Goal: Navigation & Orientation: Find specific page/section

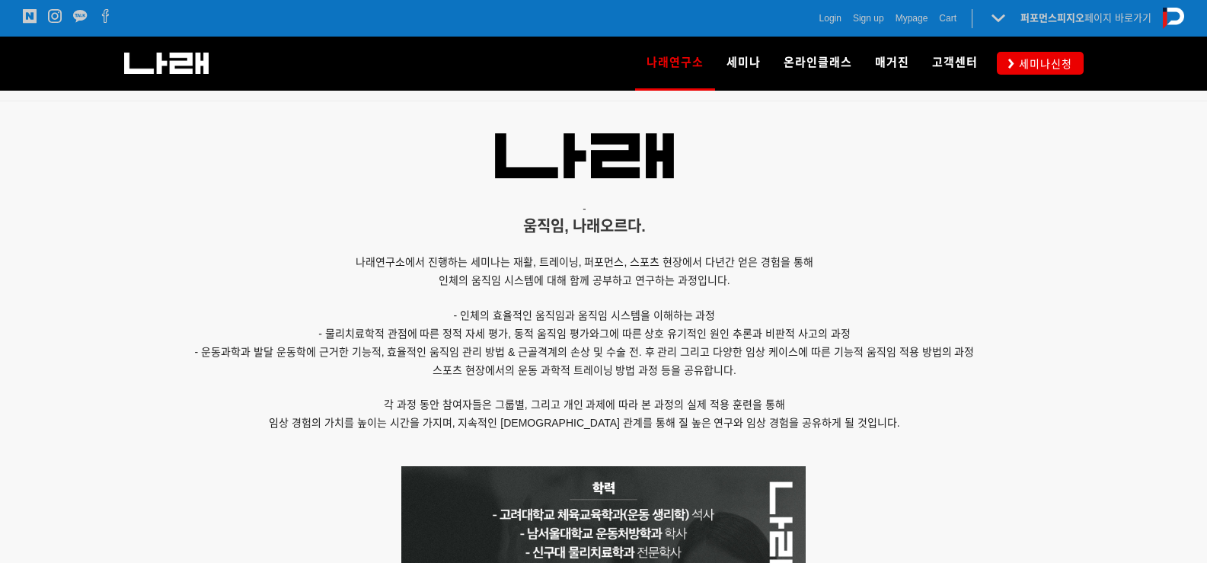
scroll to position [990, 0]
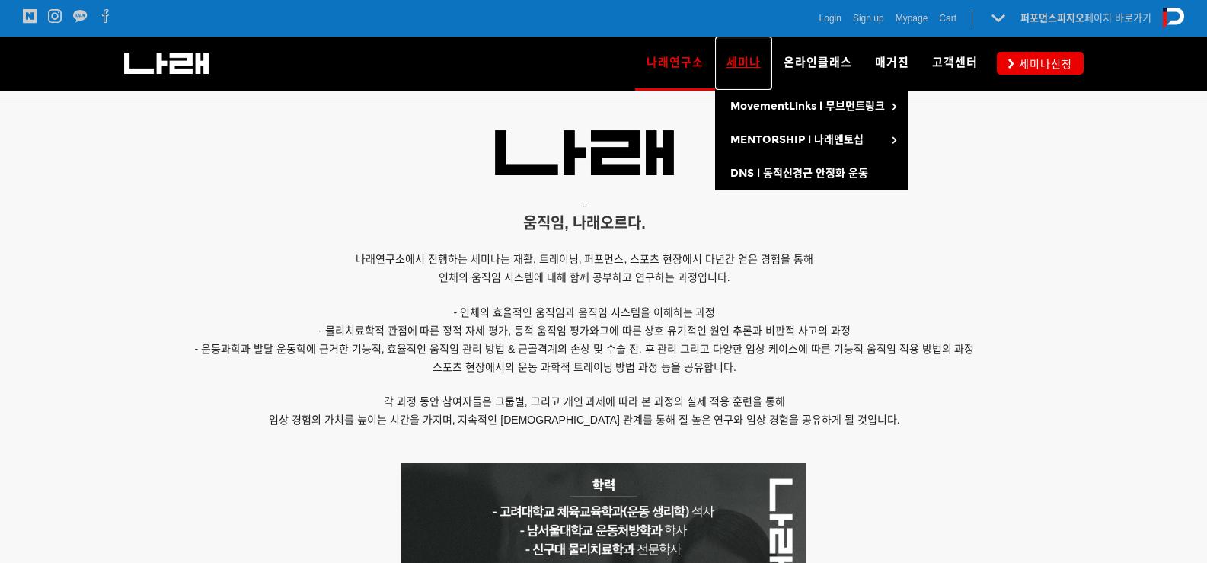
click at [733, 62] on span "세미나" at bounding box center [744, 63] width 34 height 14
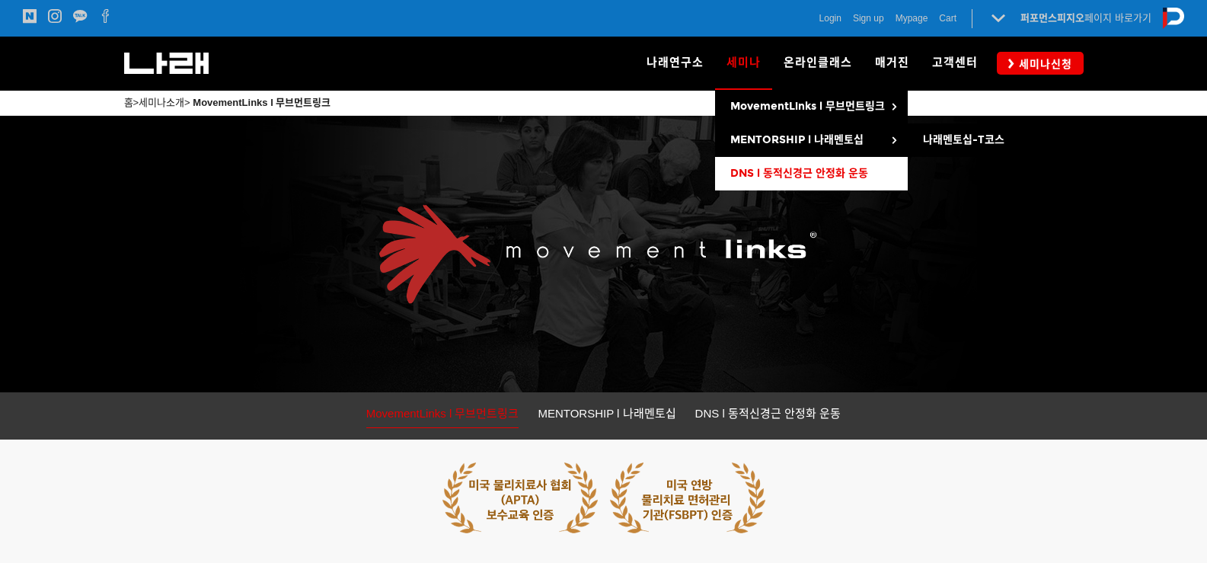
click at [787, 170] on span "DNS l 동적신경근 안정화 운동" at bounding box center [799, 173] width 138 height 13
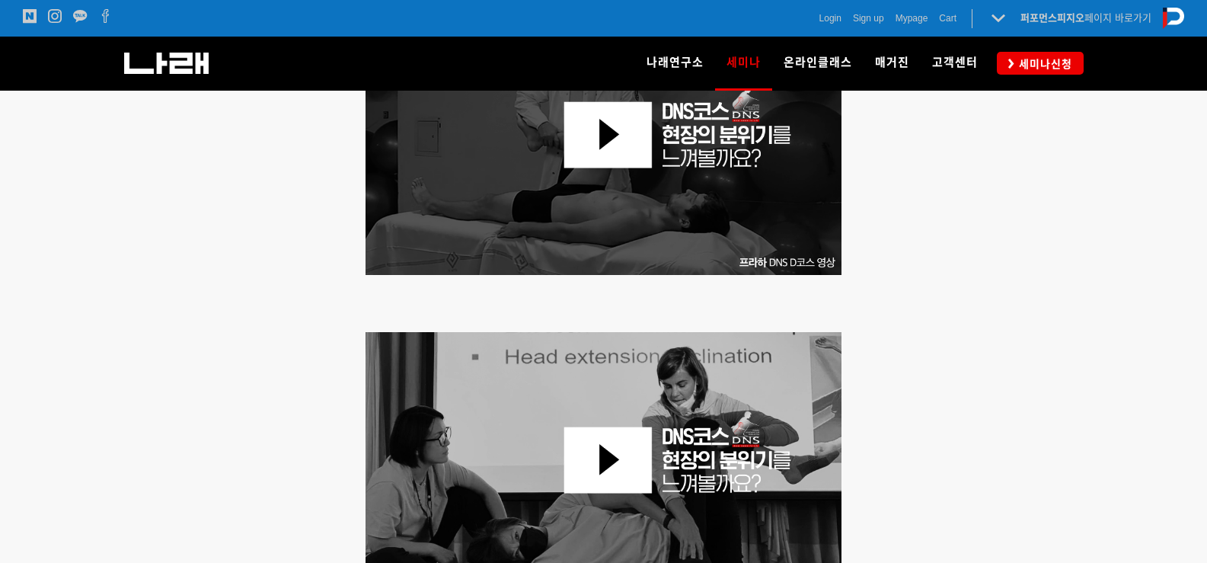
scroll to position [762, 0]
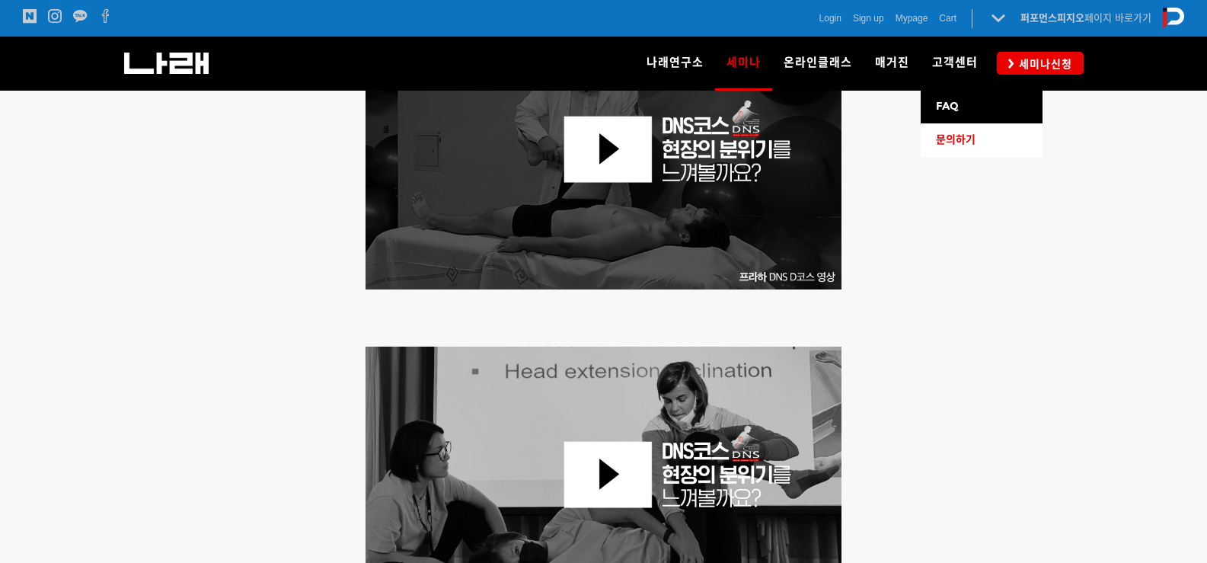
click at [961, 136] on span "문의하기" at bounding box center [956, 139] width 40 height 13
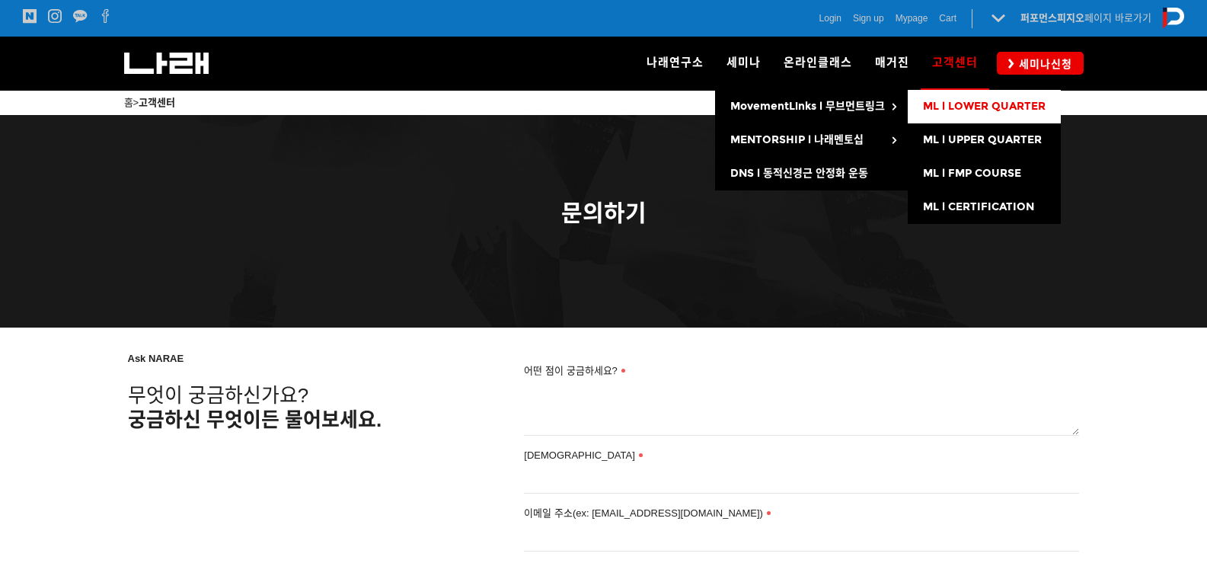
click at [947, 105] on span "ML l LOWER QUARTER" at bounding box center [984, 106] width 123 height 13
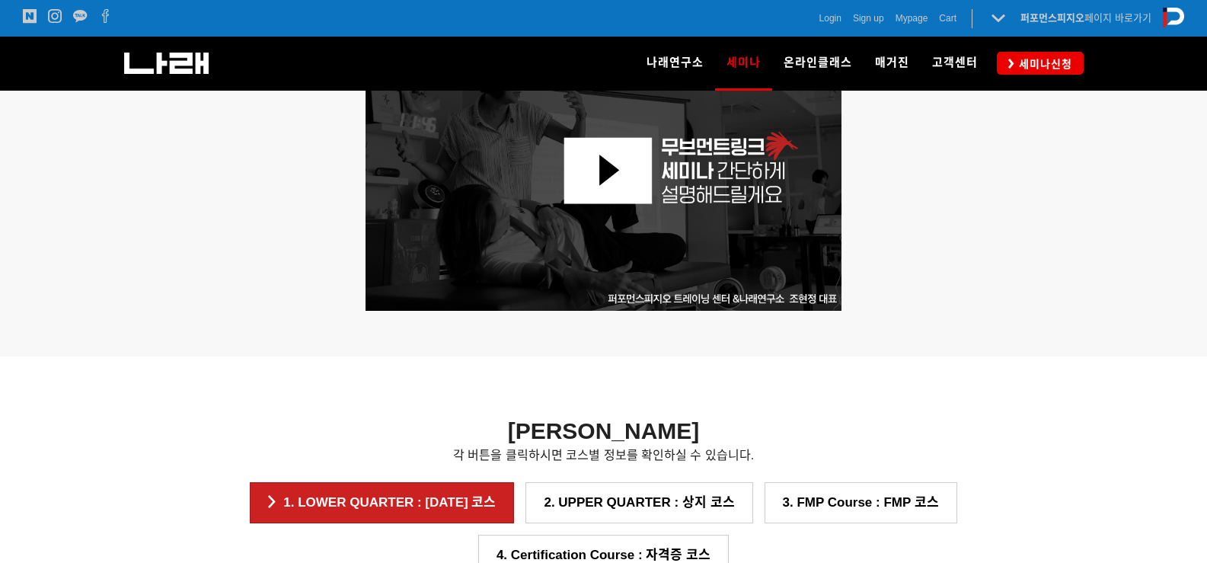
scroll to position [838, 0]
